Goal: Task Accomplishment & Management: Manage account settings

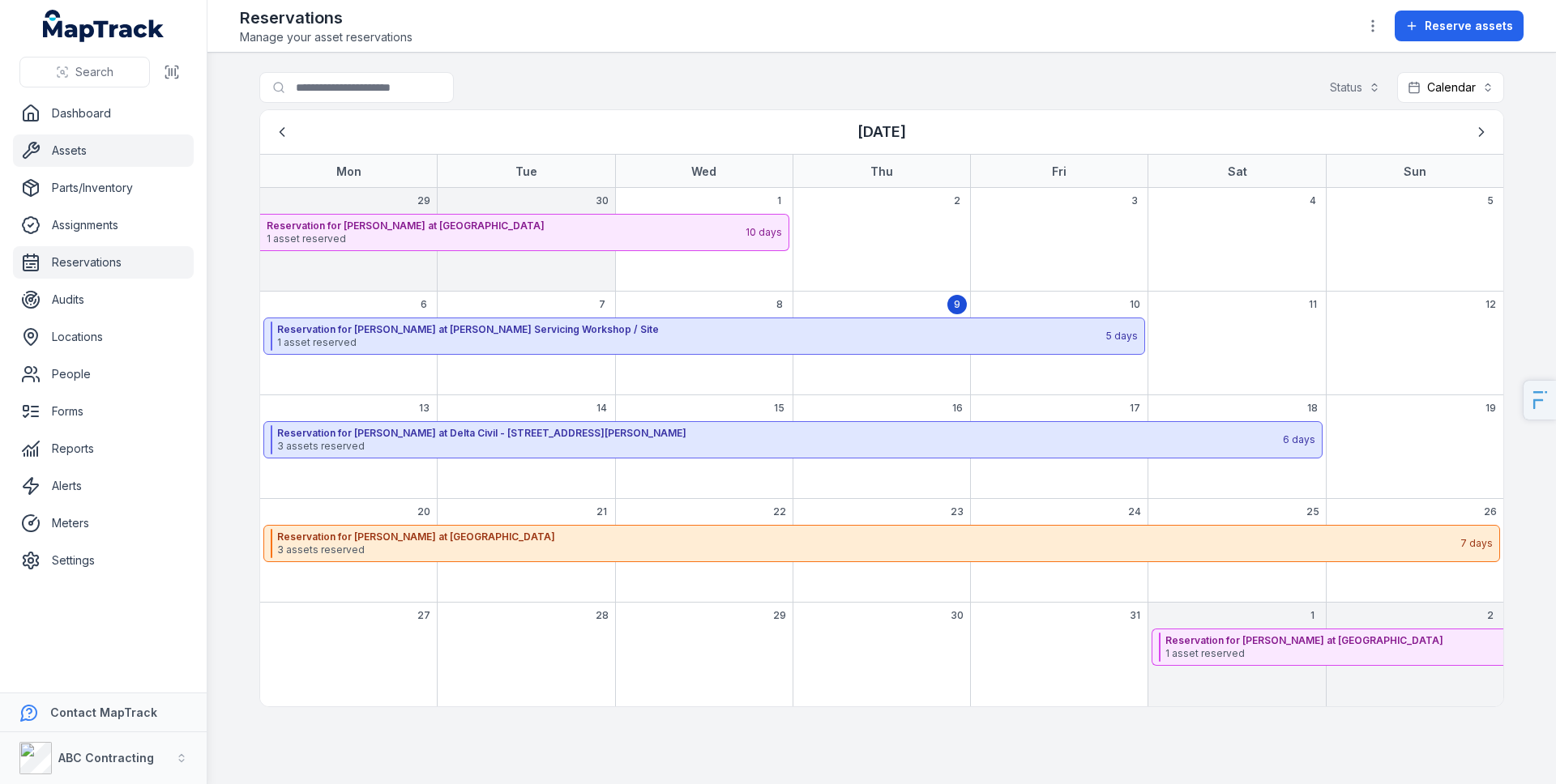
click at [91, 157] on link "Assets" at bounding box center [103, 151] width 180 height 33
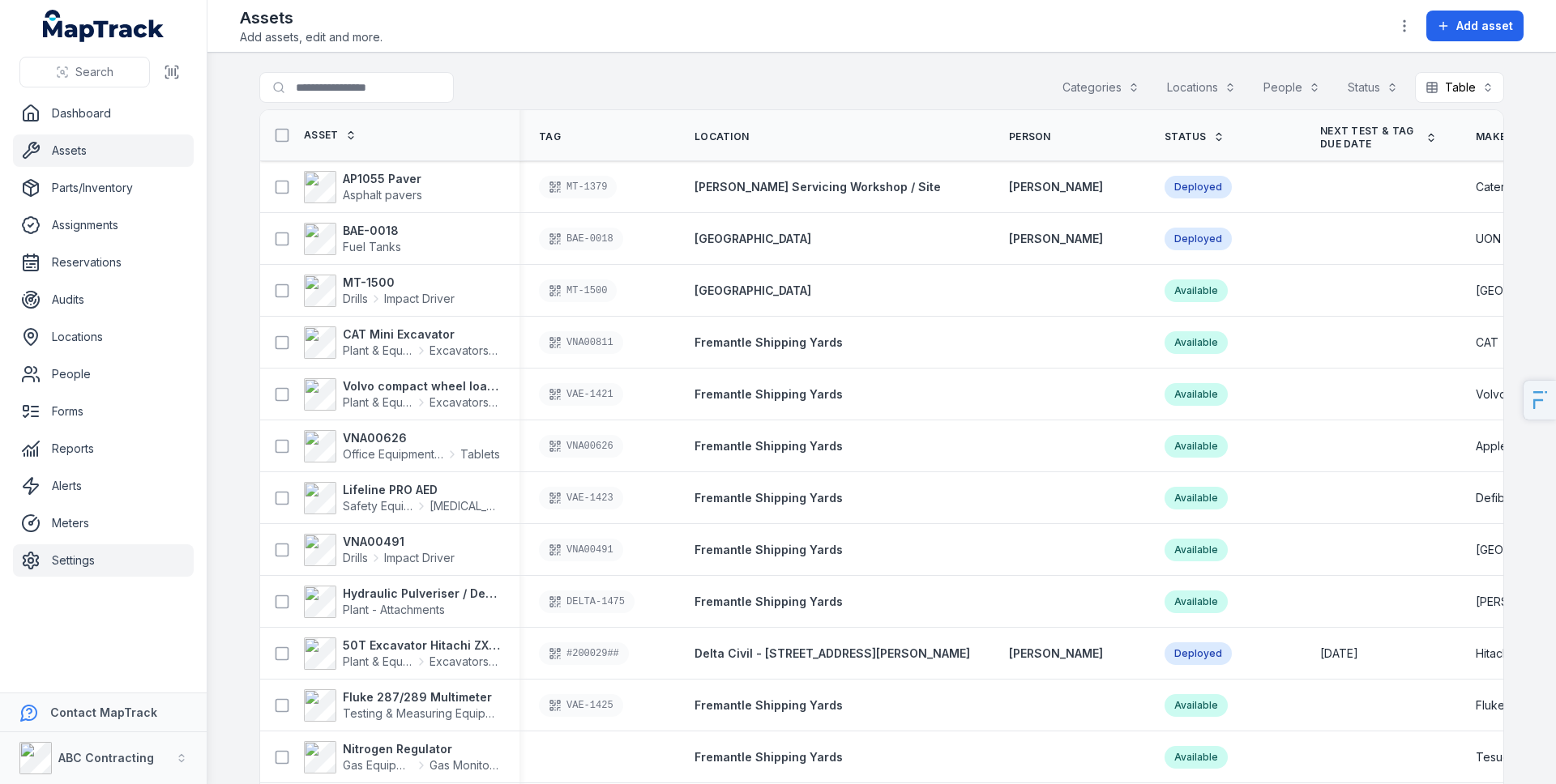
click at [59, 574] on link "Settings" at bounding box center [103, 560] width 180 height 33
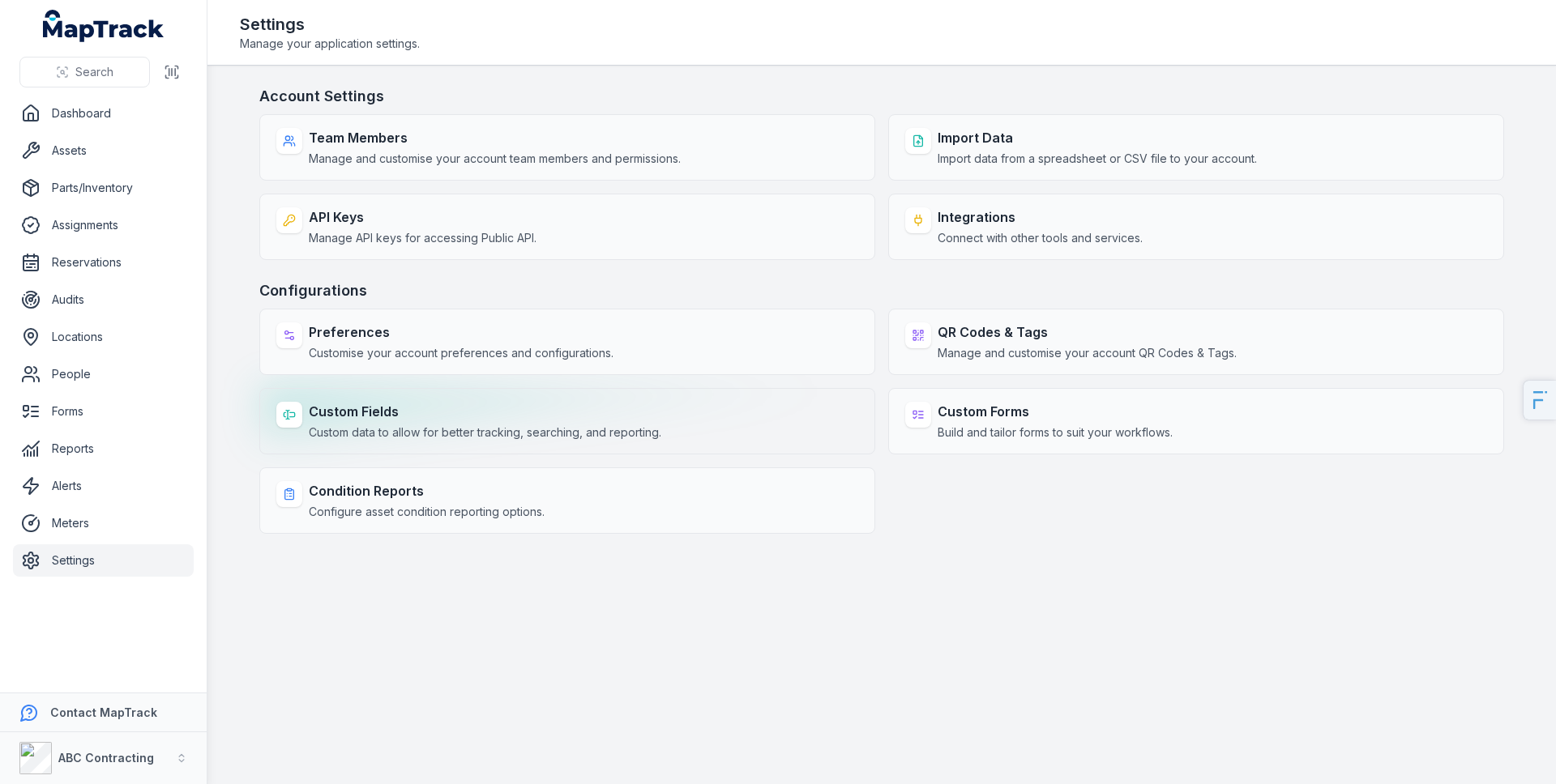
click at [358, 413] on strong "Custom Fields" at bounding box center [485, 412] width 352 height 20
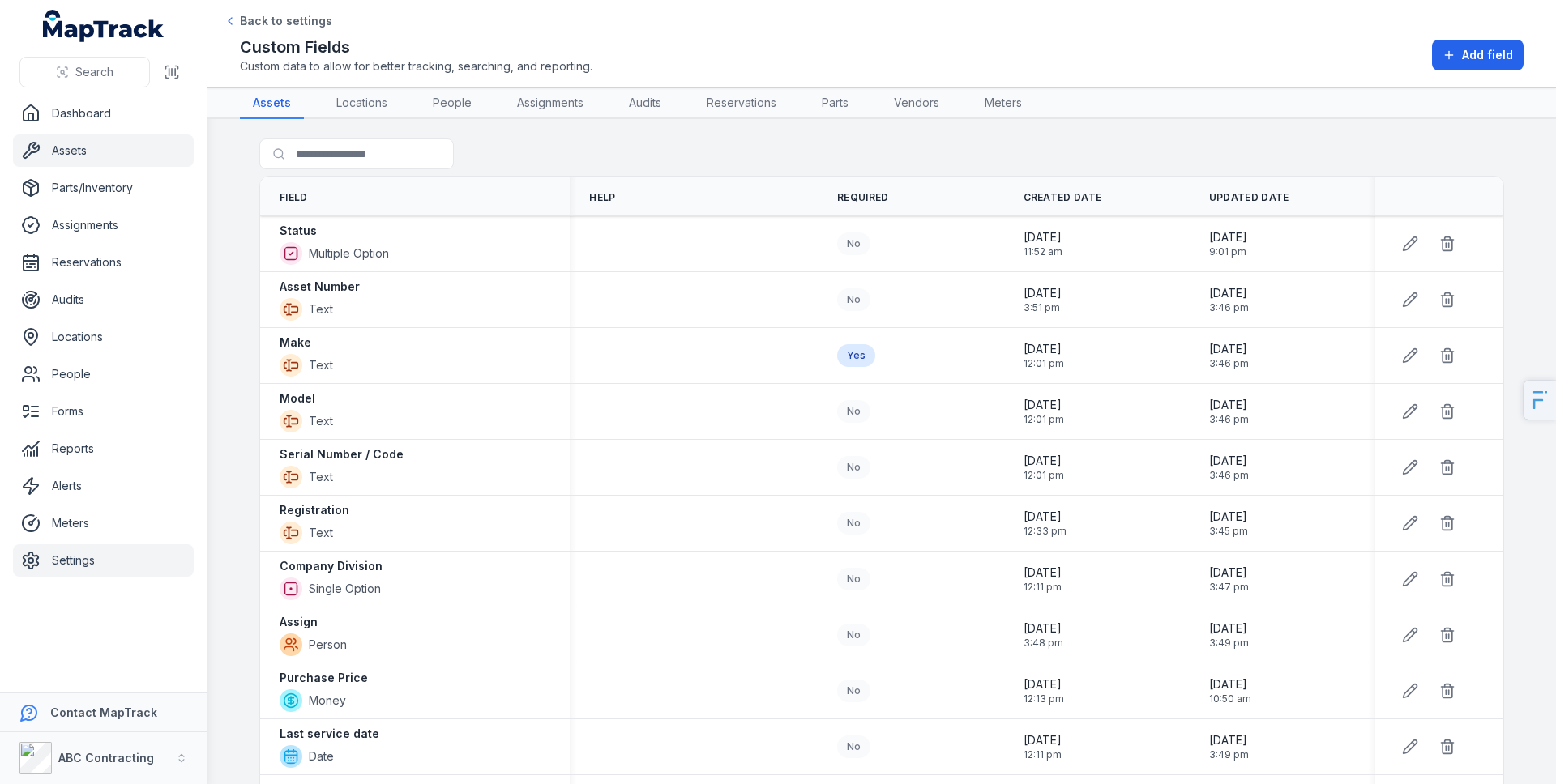
click at [125, 155] on link "Assets" at bounding box center [103, 151] width 180 height 33
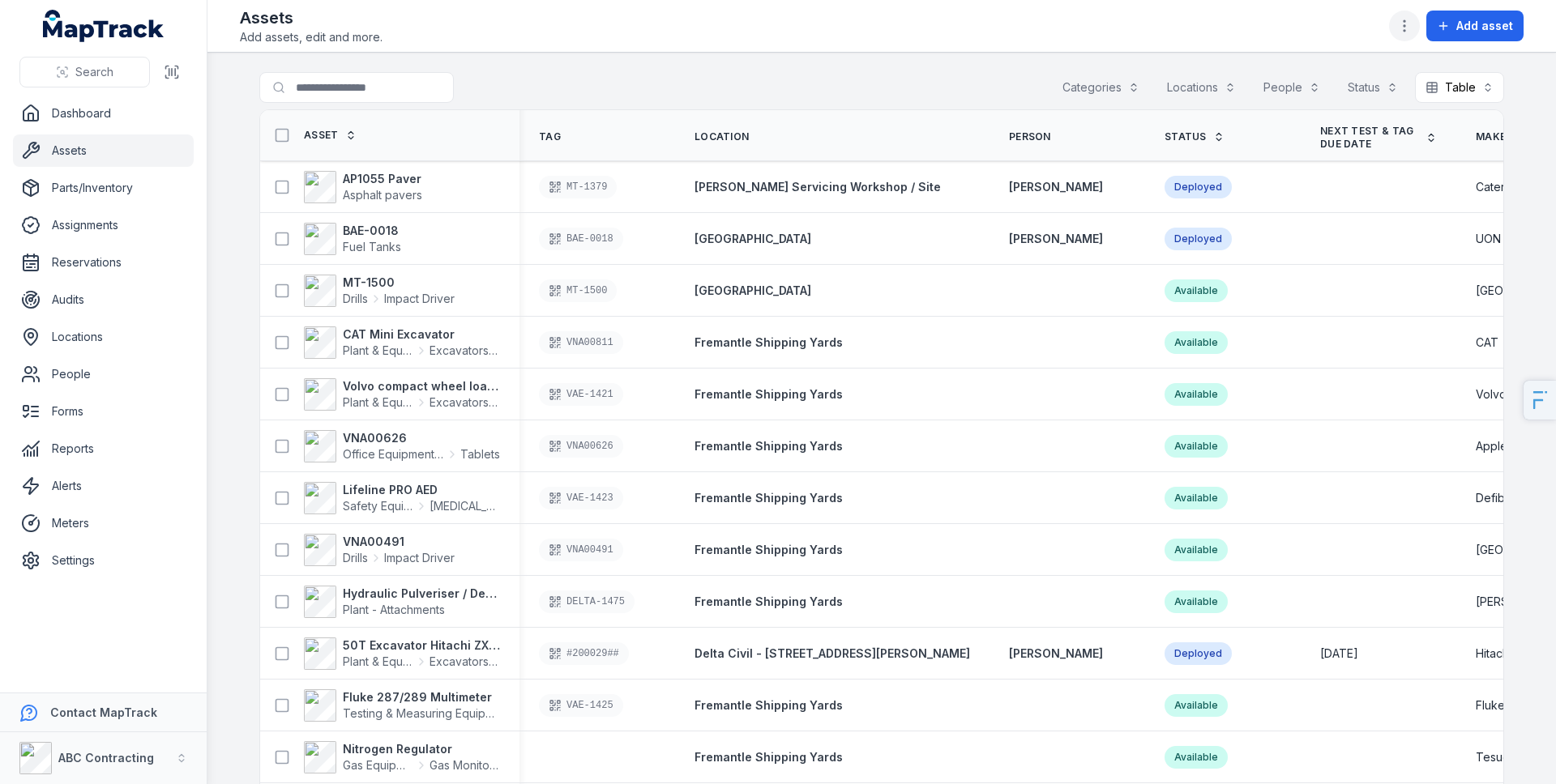
click at [1395, 18] on button "button" at bounding box center [1404, 26] width 31 height 31
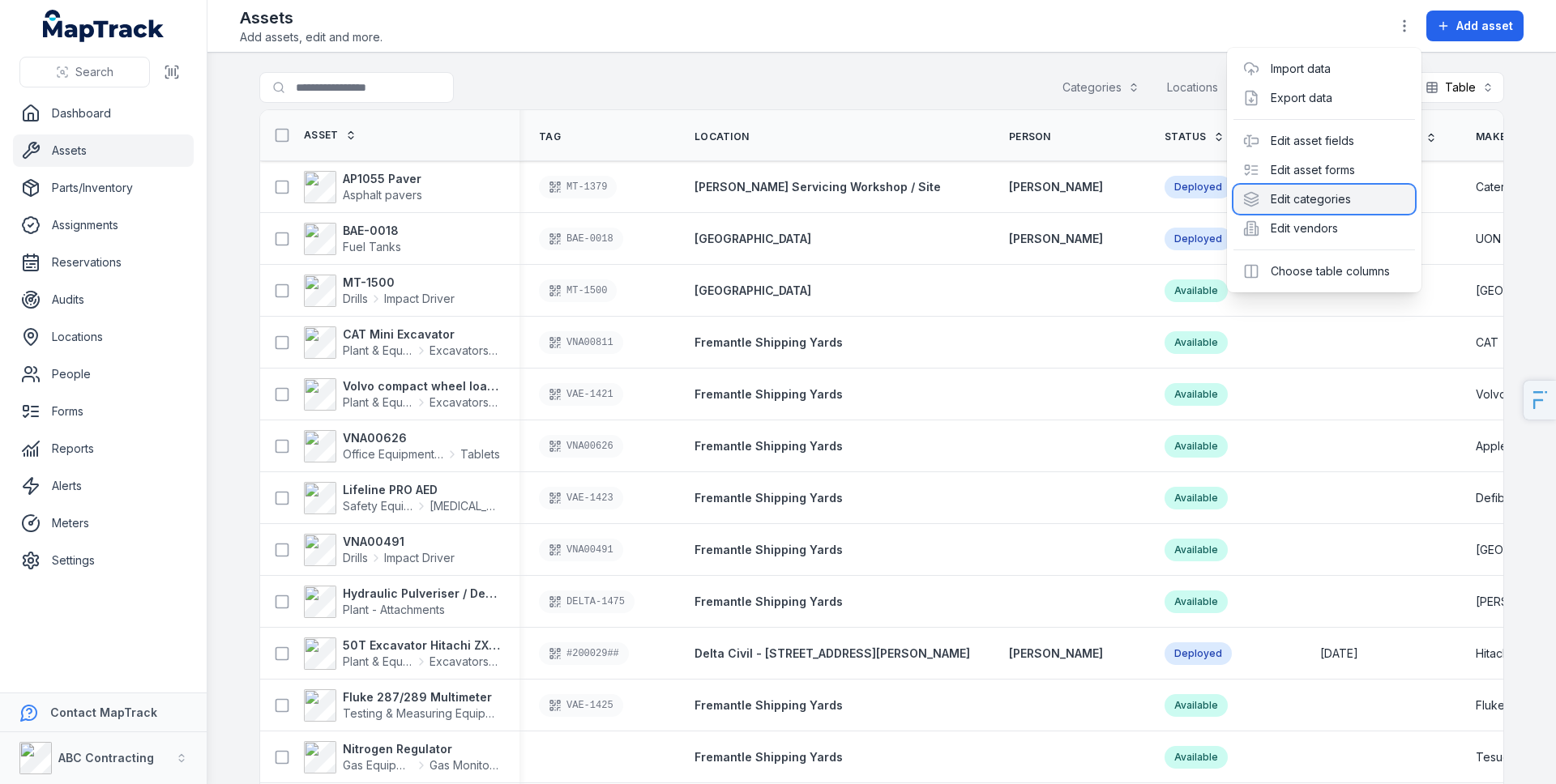
click at [1323, 204] on div "Edit categories" at bounding box center [1324, 199] width 181 height 29
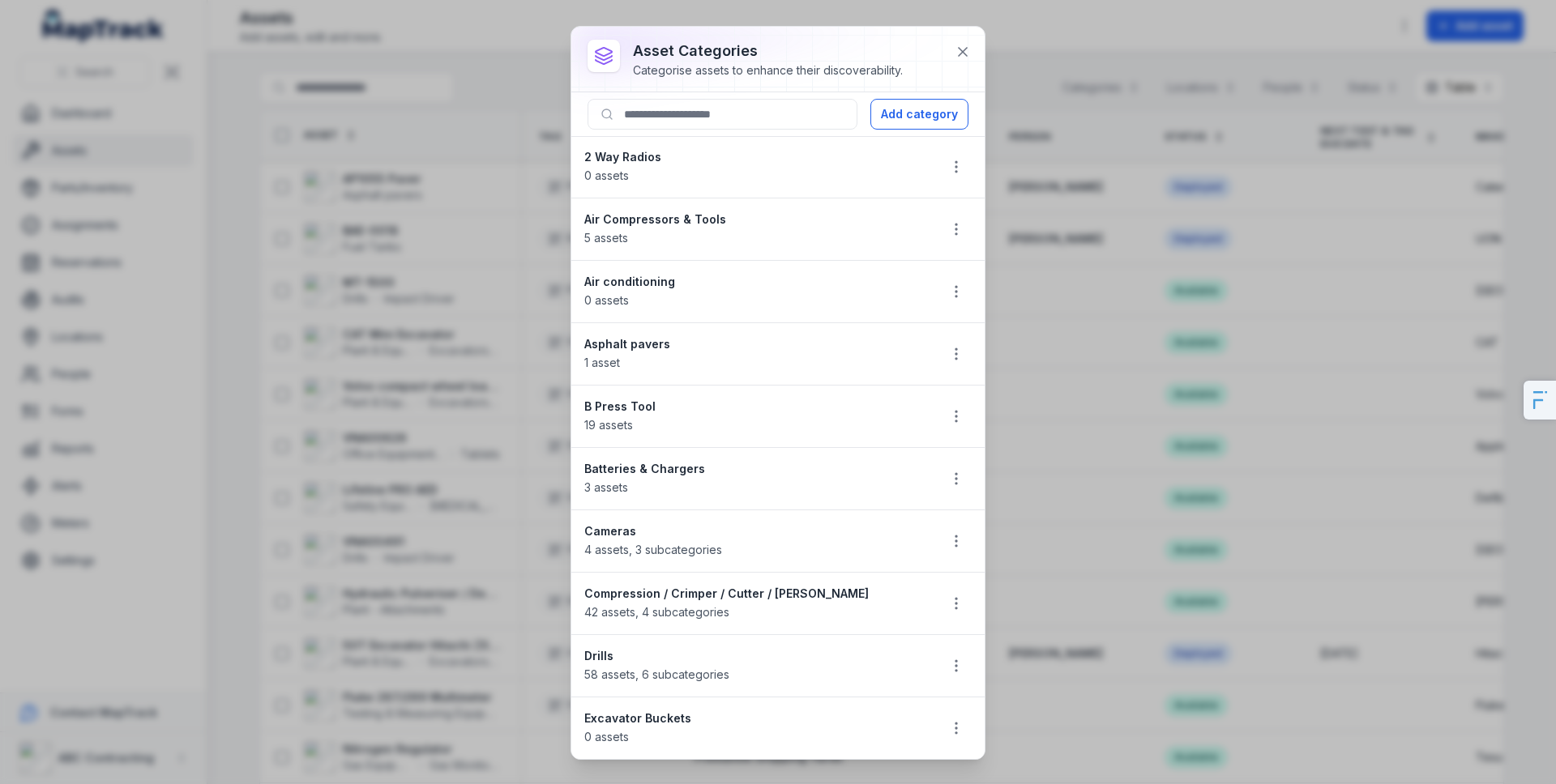
click at [960, 167] on li "2 Way Radios 0 assets" at bounding box center [778, 167] width 413 height 62
click at [951, 166] on icon "button" at bounding box center [956, 167] width 16 height 16
click at [865, 211] on div "Edit" at bounding box center [862, 210] width 181 height 29
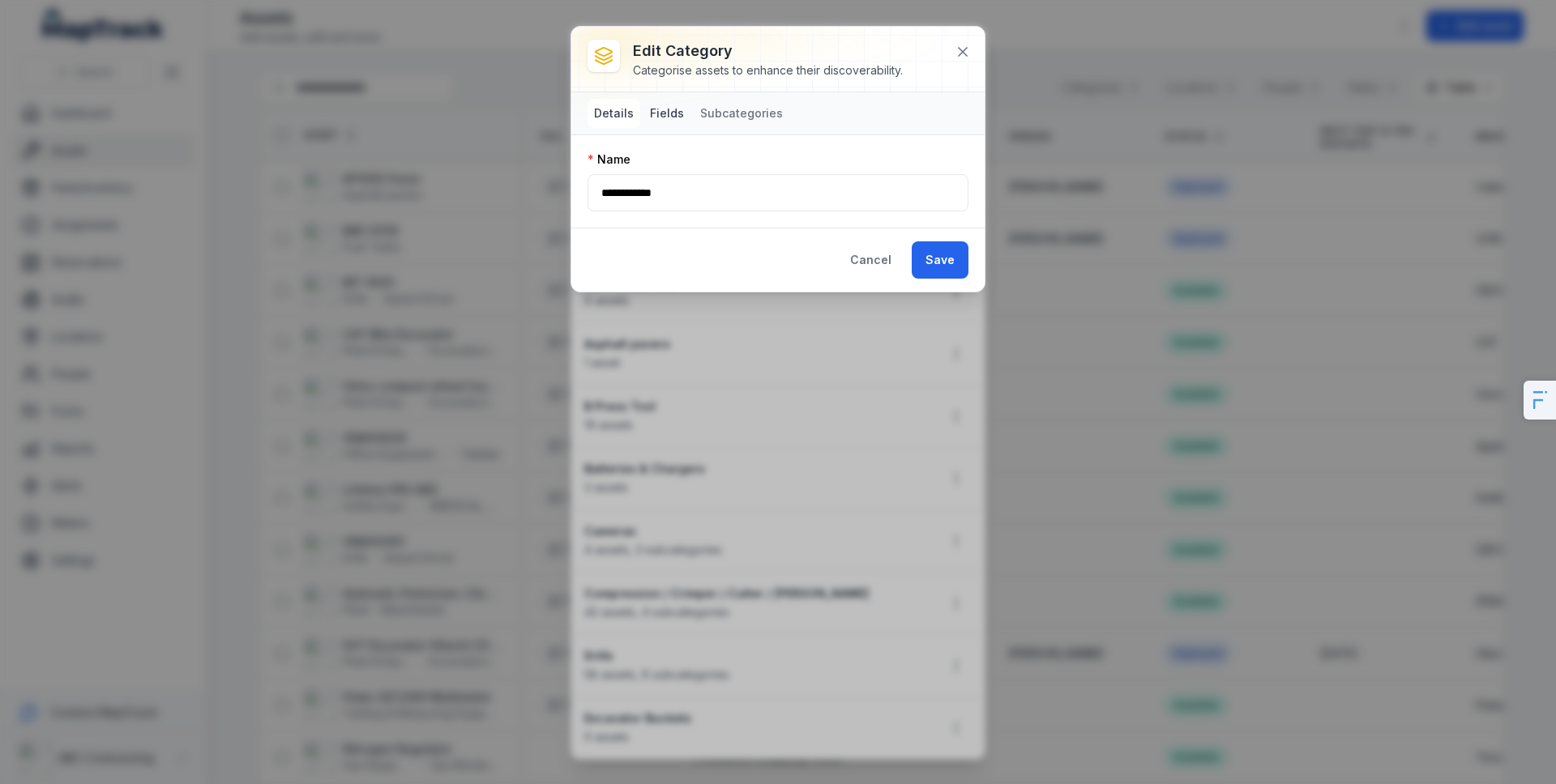
click at [667, 115] on button "Fields" at bounding box center [667, 113] width 47 height 29
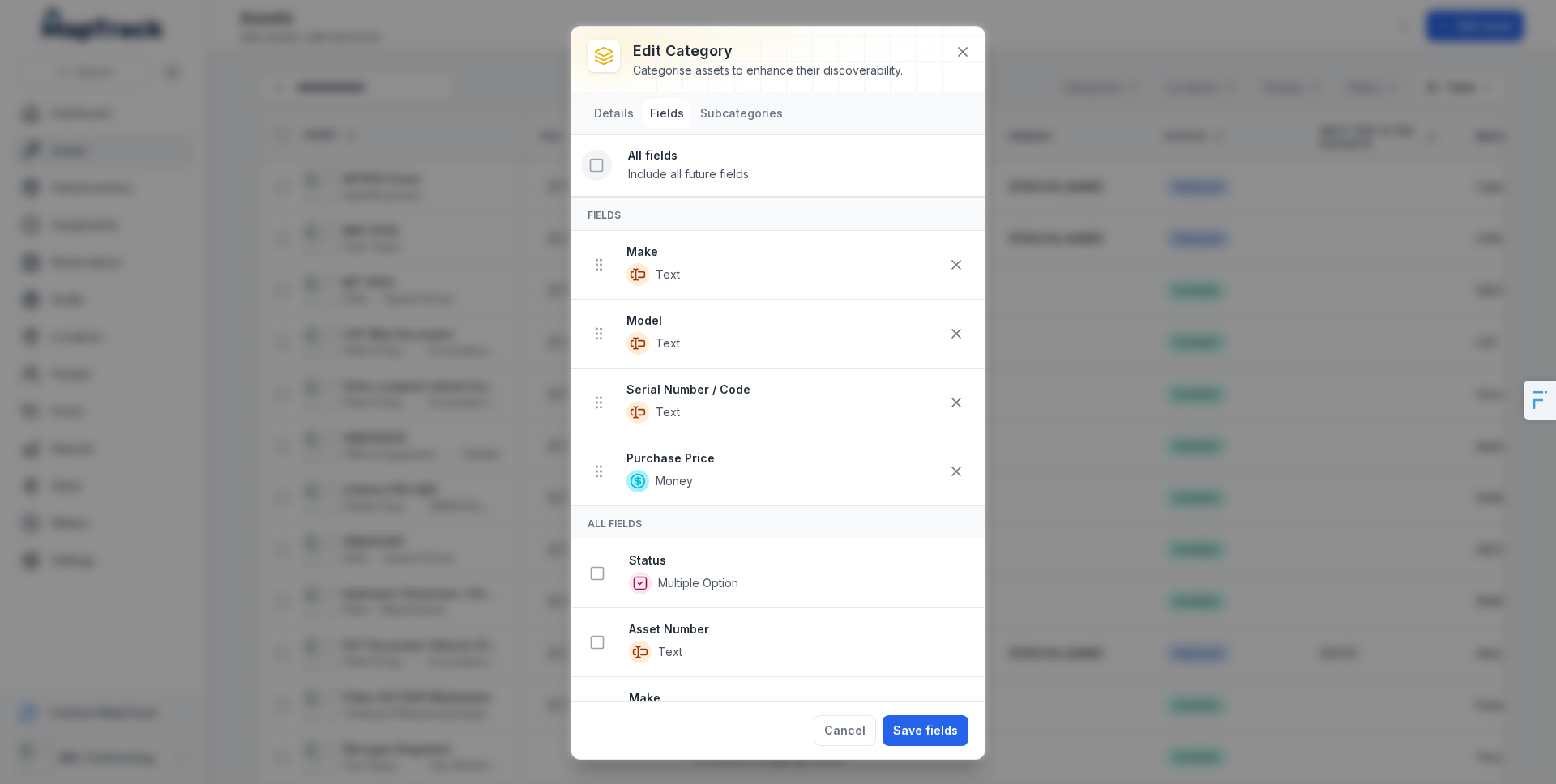
click at [601, 174] on button at bounding box center [596, 166] width 31 height 31
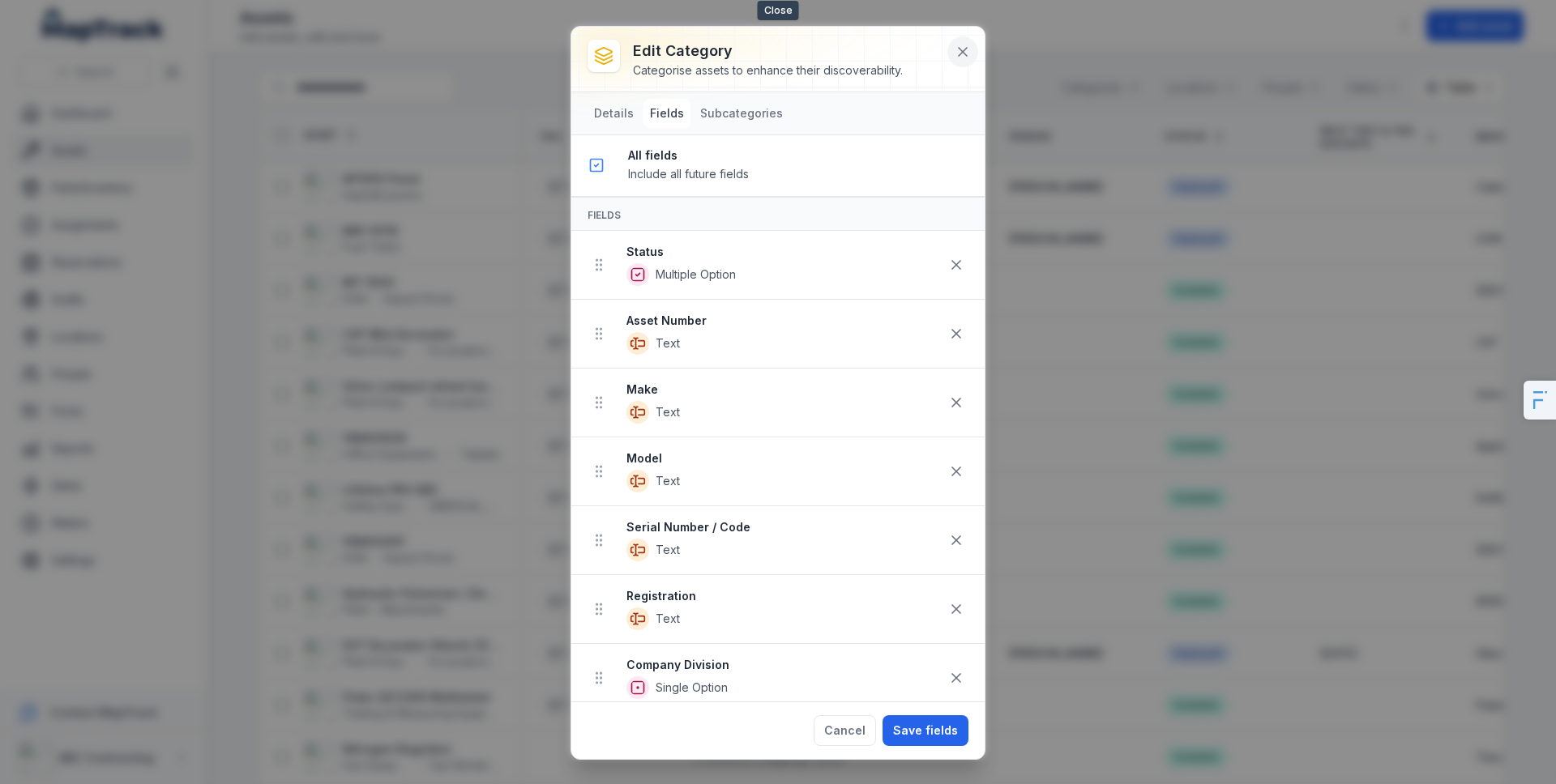
click at [973, 54] on button at bounding box center [963, 52] width 31 height 31
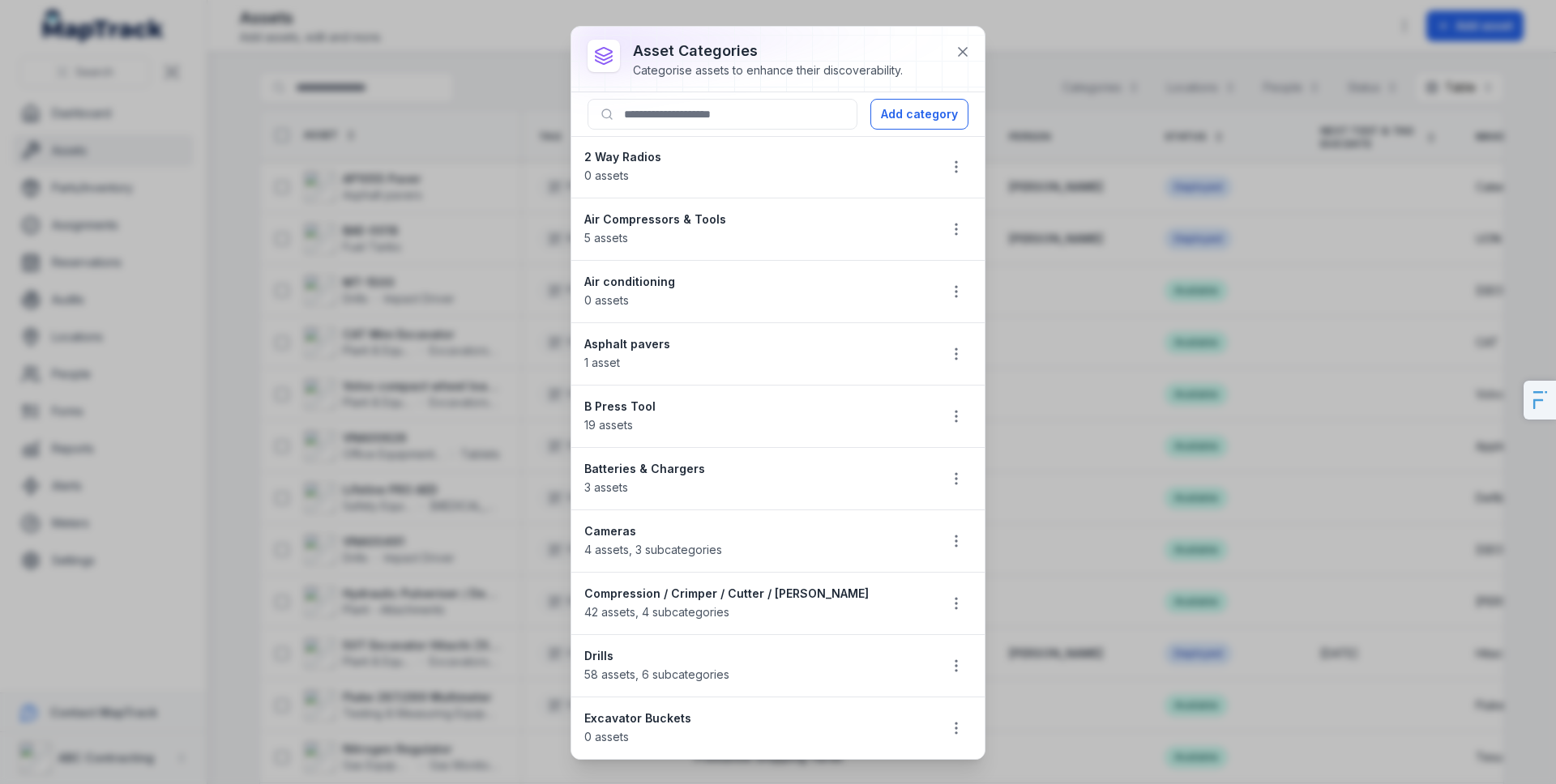
click at [934, 55] on div at bounding box center [778, 59] width 413 height 64
click at [947, 51] on button at bounding box center [963, 52] width 31 height 31
